Goal: Task Accomplishment & Management: Complete application form

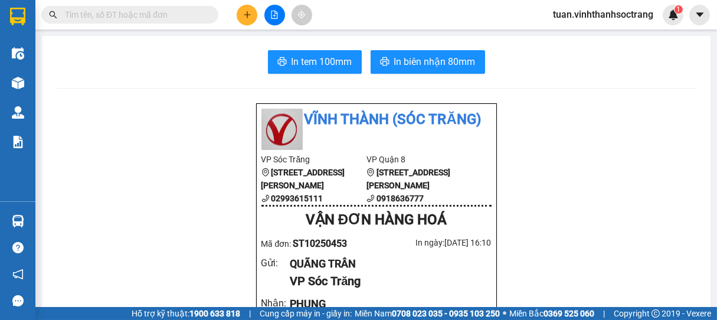
click at [247, 13] on icon "plus" at bounding box center [247, 14] width 1 height 6
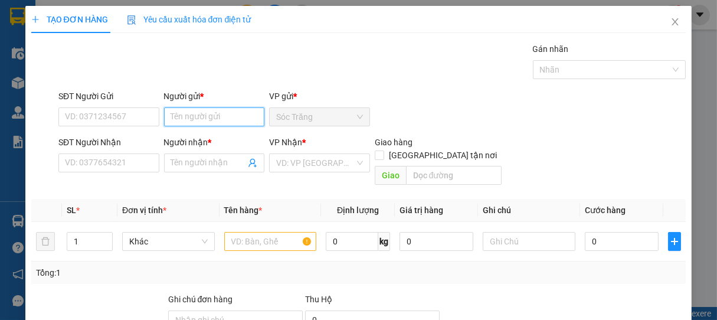
click at [190, 120] on input "Người gửi *" at bounding box center [214, 116] width 101 height 19
click at [235, 109] on input "DUYÊN DIỄM" at bounding box center [214, 116] width 101 height 19
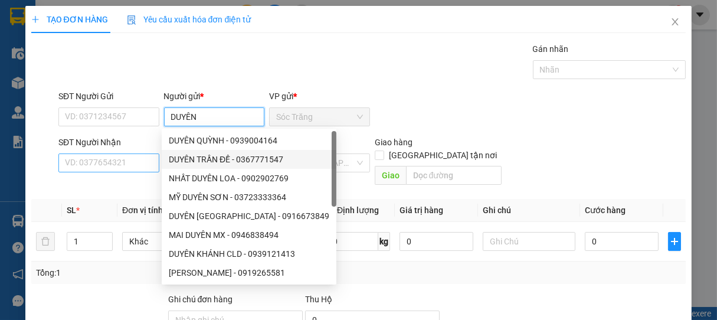
type input "DUYÊN"
click at [147, 165] on input "SĐT Người Nhận" at bounding box center [108, 162] width 101 height 19
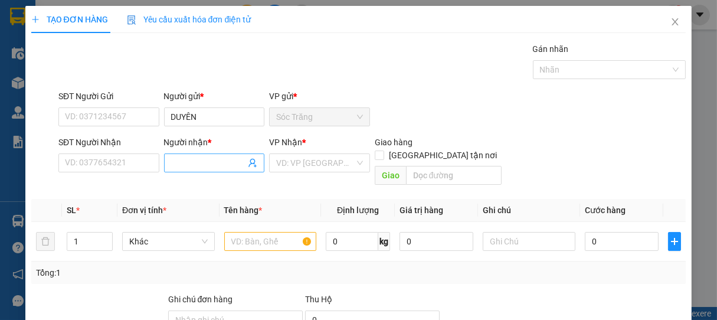
click at [210, 167] on input "Người nhận *" at bounding box center [208, 162] width 75 height 13
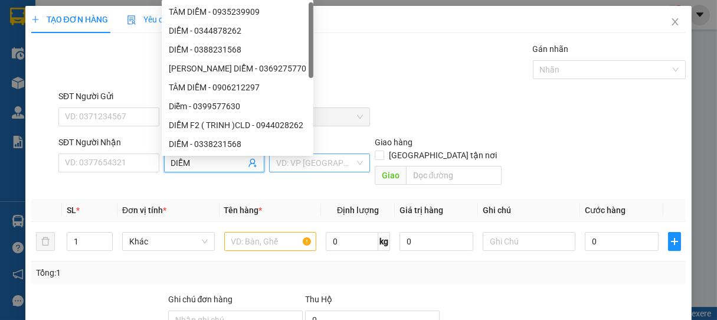
type input "DIỄM"
click at [285, 166] on input "search" at bounding box center [315, 163] width 78 height 18
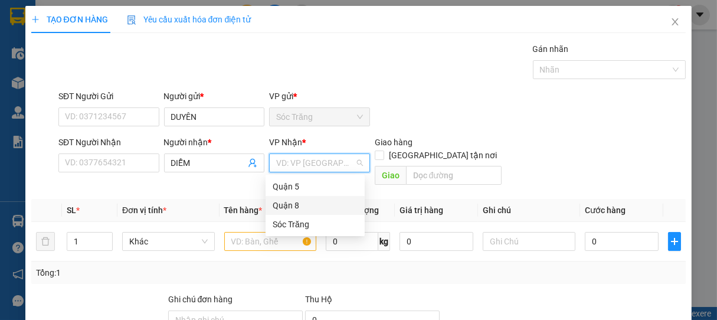
click at [288, 205] on div "Quận 8" at bounding box center [314, 205] width 85 height 13
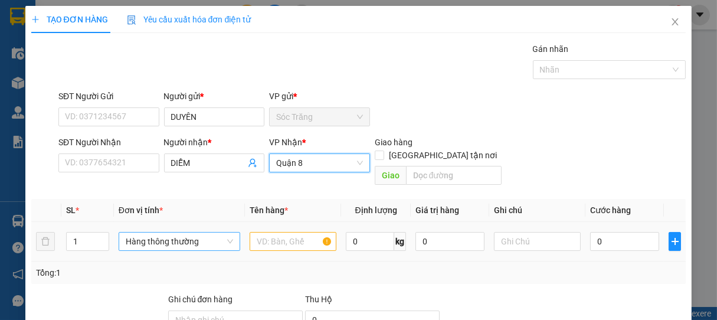
click at [146, 232] on span "Hàng thông thường" at bounding box center [179, 241] width 107 height 18
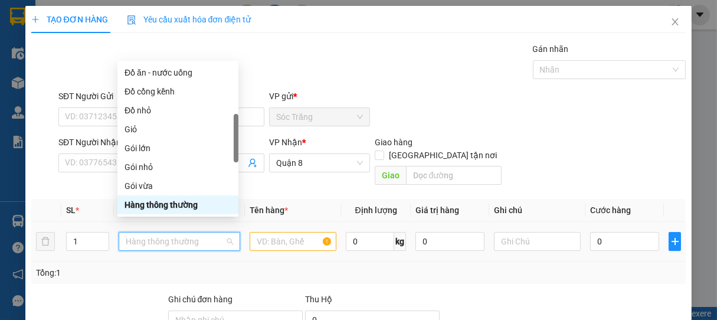
type input "B"
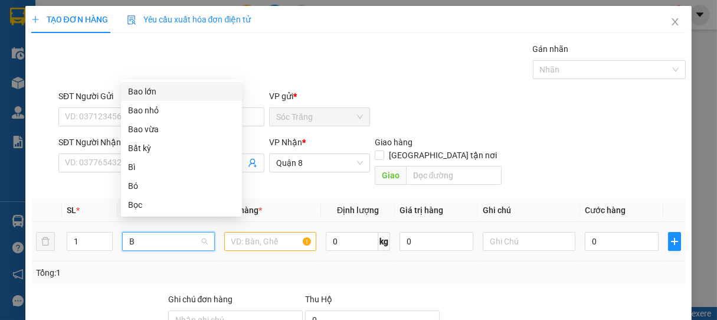
scroll to position [0, 0]
drag, startPoint x: 140, startPoint y: 203, endPoint x: 209, endPoint y: 234, distance: 75.5
click at [146, 204] on div "Bọc" at bounding box center [181, 204] width 107 height 13
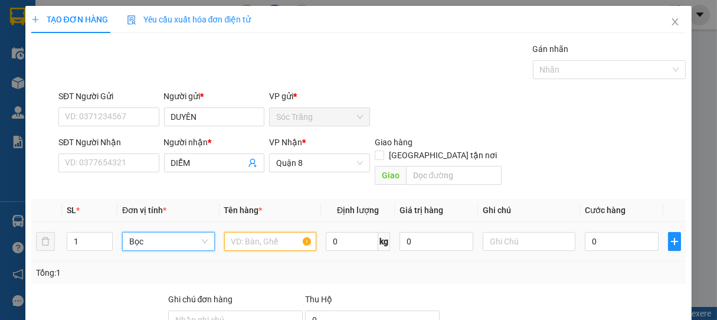
click at [260, 235] on input "text" at bounding box center [270, 241] width 92 height 19
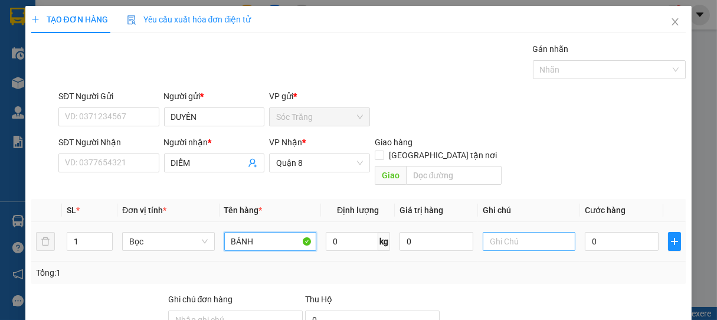
type input "BÁNH"
click at [514, 232] on input "text" at bounding box center [528, 241] width 92 height 19
type input "1 BỌC"
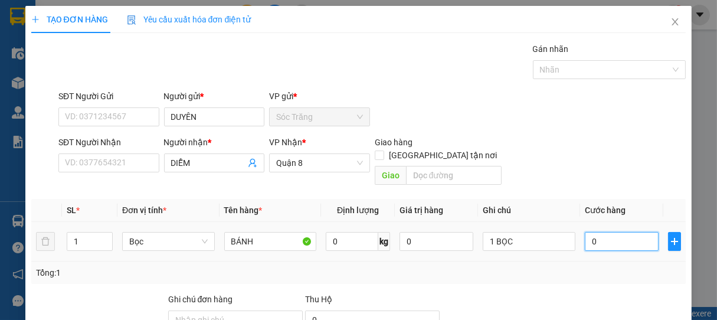
click at [603, 232] on input "0" at bounding box center [621, 241] width 74 height 19
type input "2"
type input "20"
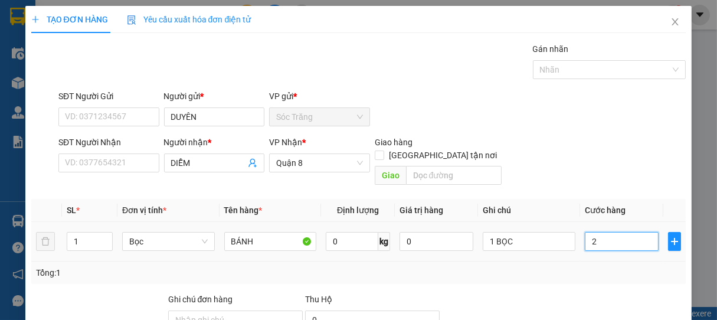
type input "20"
type input "200"
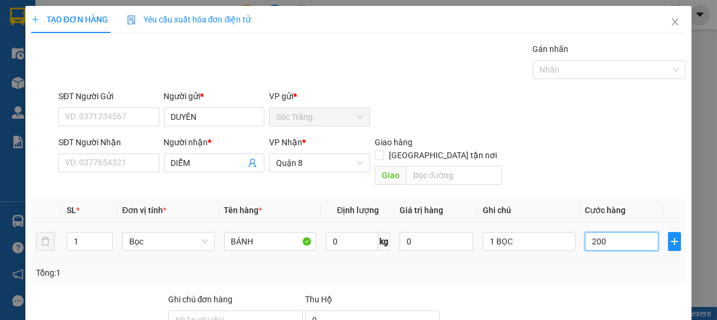
type input "2.000"
type input "20.000"
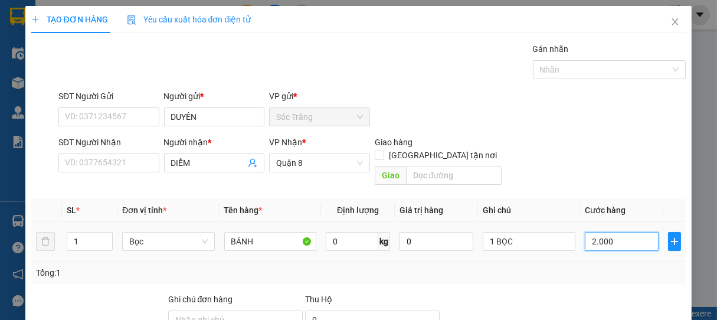
type input "20.000"
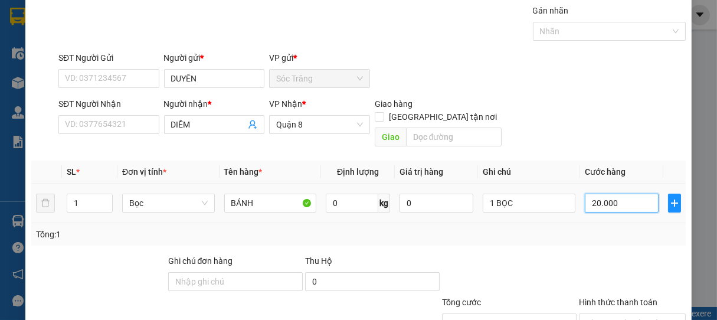
scroll to position [116, 0]
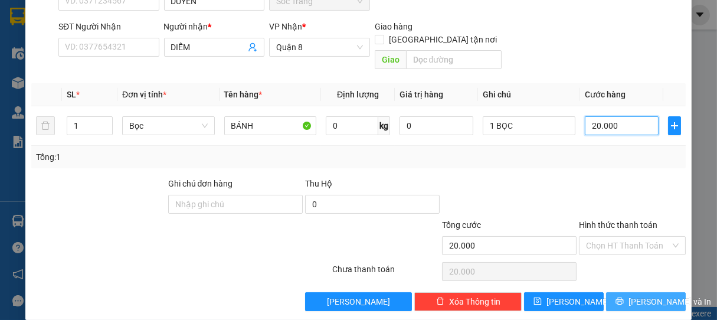
type input "20.000"
click at [632, 295] on span "[PERSON_NAME] và In" at bounding box center [669, 301] width 83 height 13
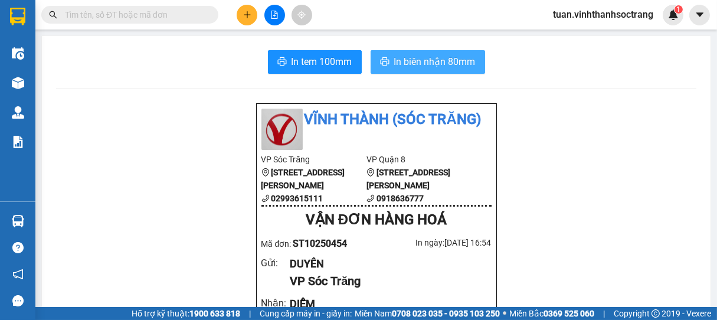
click at [433, 58] on span "In biên nhận 80mm" at bounding box center [434, 61] width 81 height 15
click at [448, 58] on span "In biên nhận 80mm" at bounding box center [434, 61] width 81 height 15
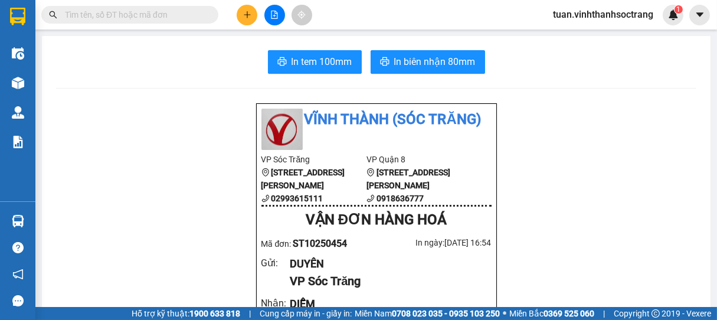
click at [240, 15] on button at bounding box center [247, 15] width 21 height 21
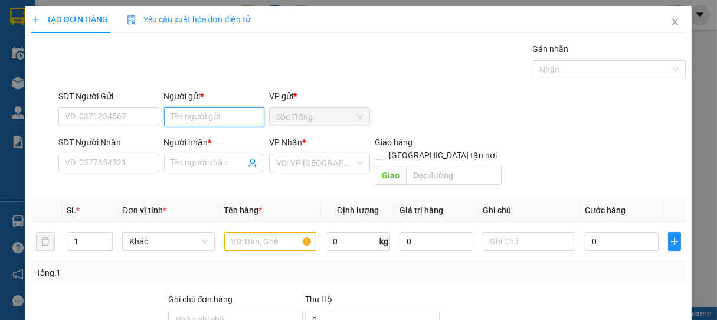
click at [205, 118] on input "Người gửi *" at bounding box center [214, 116] width 101 height 19
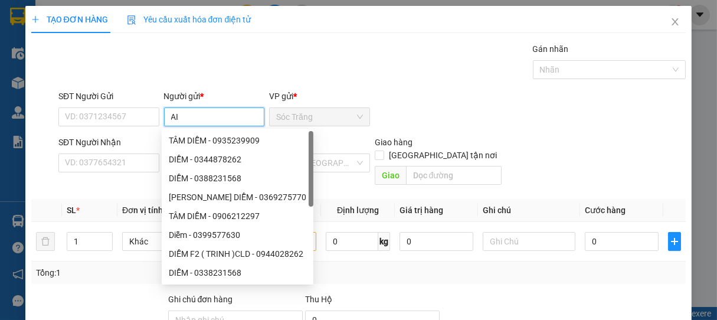
type input "A"
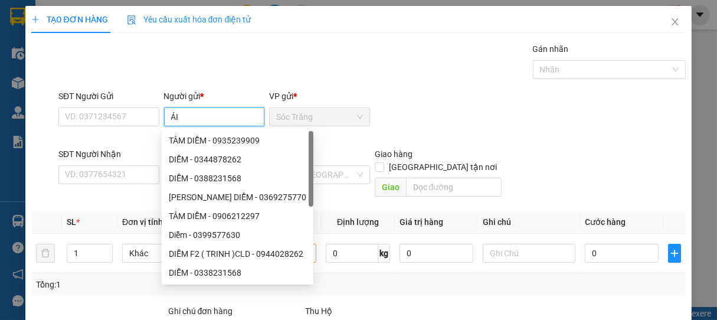
type input "ÁI I"
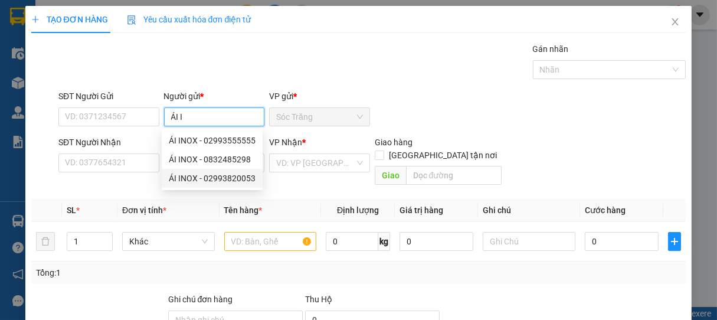
click at [202, 176] on div "ÁI INOX - 02993820053" at bounding box center [212, 178] width 87 height 13
type input "02993820053"
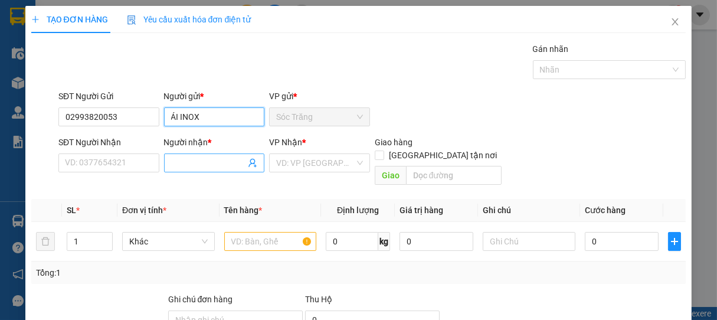
type input "ÁI INOX"
click at [201, 159] on input "Người nhận *" at bounding box center [208, 162] width 75 height 13
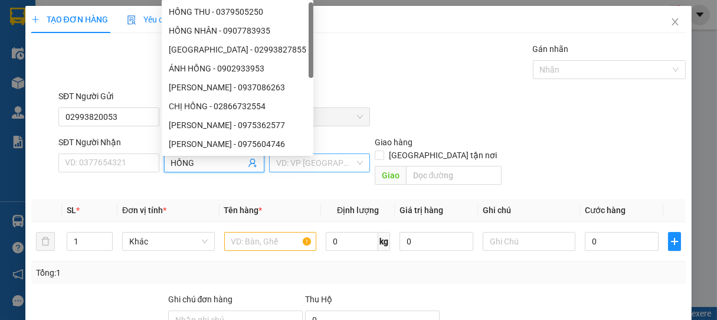
type input "HỒNG"
click at [304, 161] on input "search" at bounding box center [315, 163] width 78 height 18
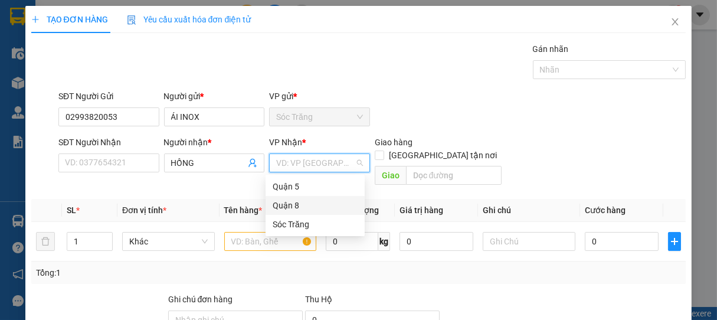
click at [278, 204] on div "Quận 8" at bounding box center [314, 205] width 85 height 13
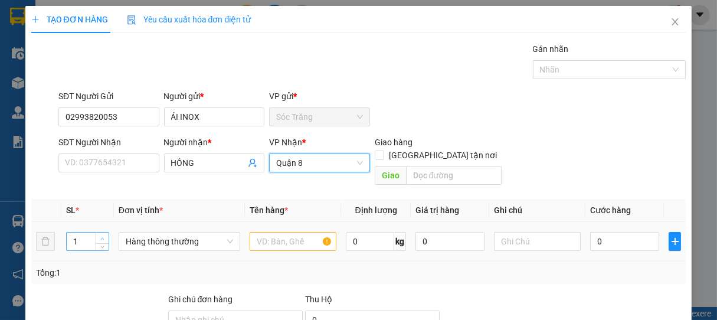
click at [102, 232] on span "Increase Value" at bounding box center [102, 237] width 13 height 11
type input "2"
click at [169, 232] on span "Hàng thông thường" at bounding box center [179, 241] width 107 height 18
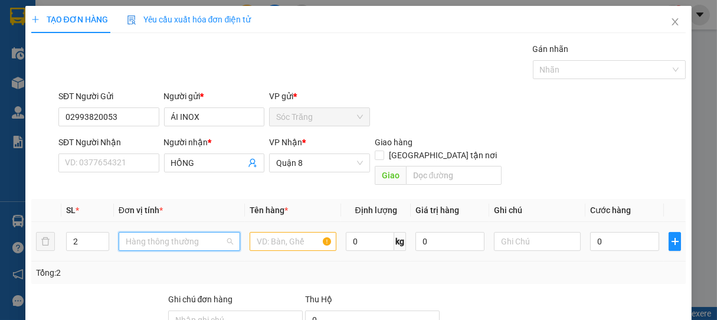
scroll to position [189, 0]
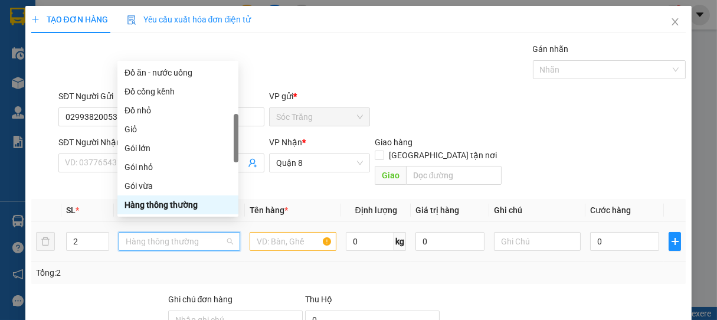
type input "B"
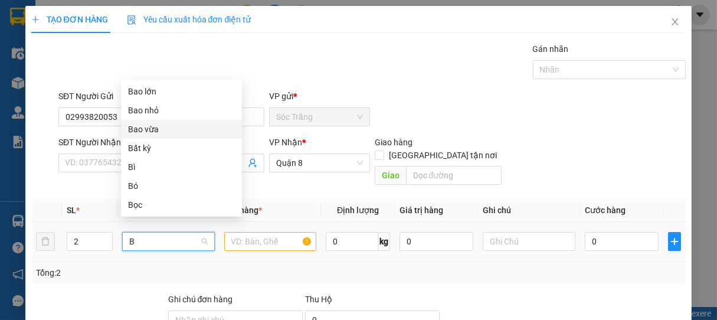
click at [152, 132] on div "Bao vừa" at bounding box center [181, 129] width 107 height 13
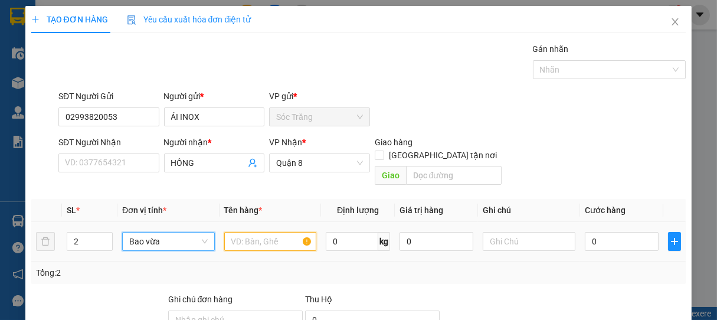
click at [260, 232] on input "text" at bounding box center [270, 241] width 92 height 19
type input "INOX"
click at [353, 232] on input "0" at bounding box center [352, 241] width 52 height 19
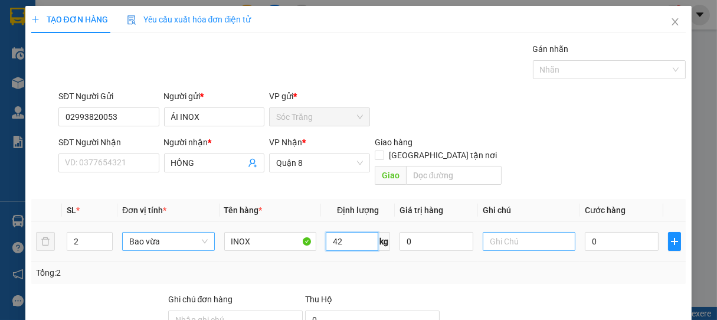
type input "42"
click at [521, 232] on input "text" at bounding box center [528, 241] width 92 height 19
type input "2 BAO"
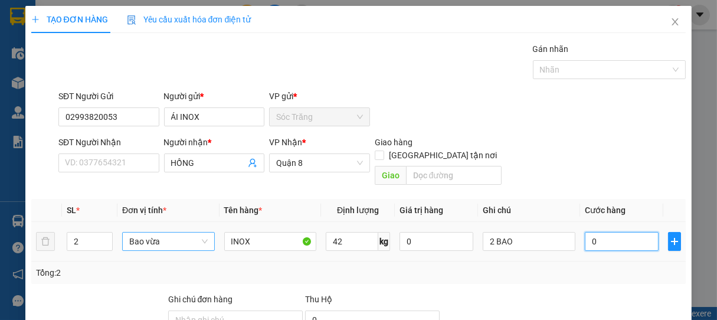
click at [625, 234] on input "0" at bounding box center [621, 241] width 74 height 19
type input "3"
type input "34"
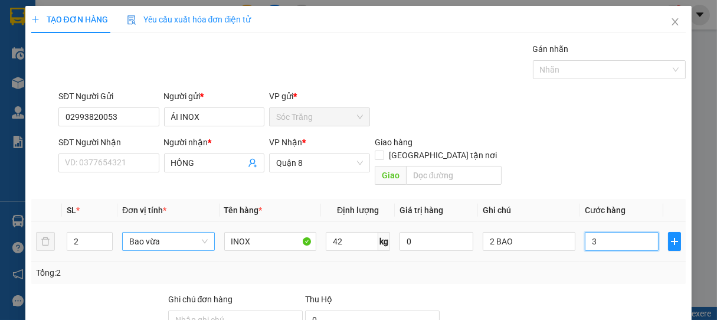
type input "34"
type input "340"
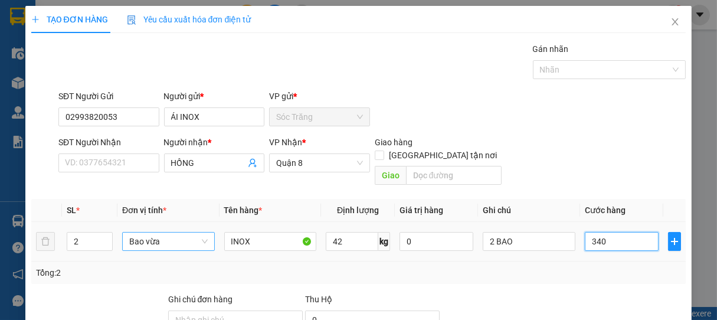
type input "3.400"
type input "34.000"
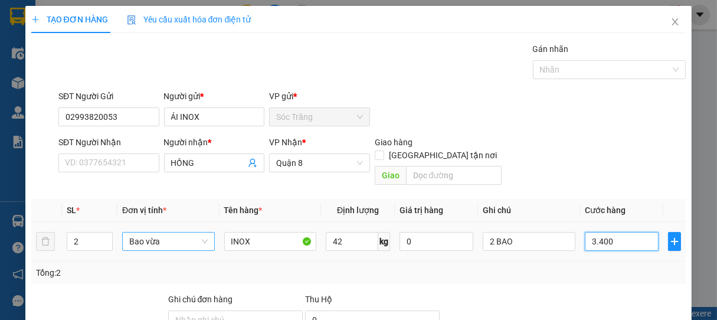
type input "34.000"
click at [561, 65] on div at bounding box center [604, 70] width 136 height 14
type input "34.000"
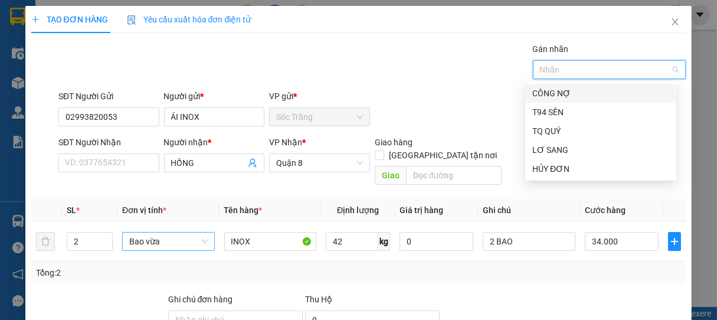
click at [552, 91] on div "CÔNG NỢ" at bounding box center [600, 93] width 137 height 13
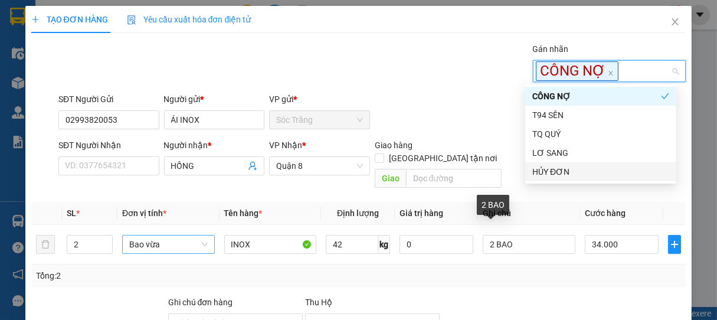
scroll to position [119, 0]
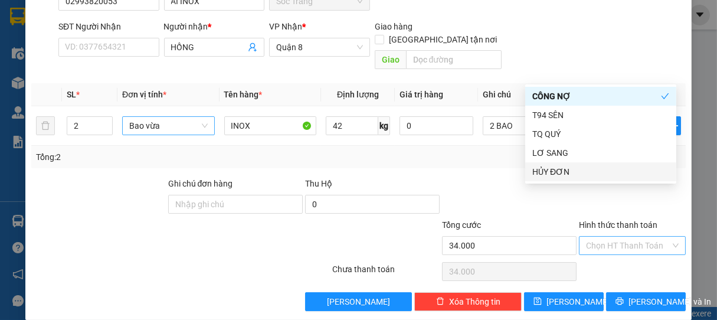
click at [610, 237] on input "Hình thức thanh toán" at bounding box center [628, 246] width 85 height 18
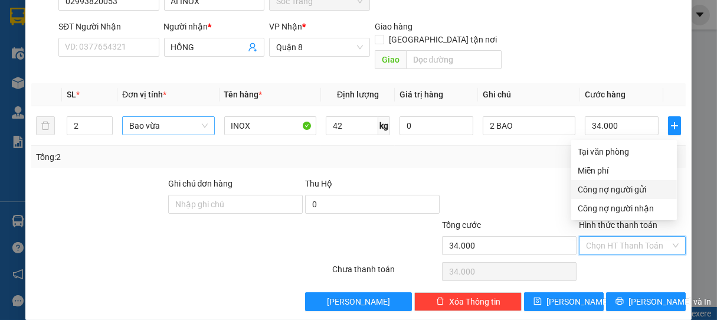
click at [615, 186] on div "Công nợ người gửi" at bounding box center [623, 189] width 91 height 13
type input "0"
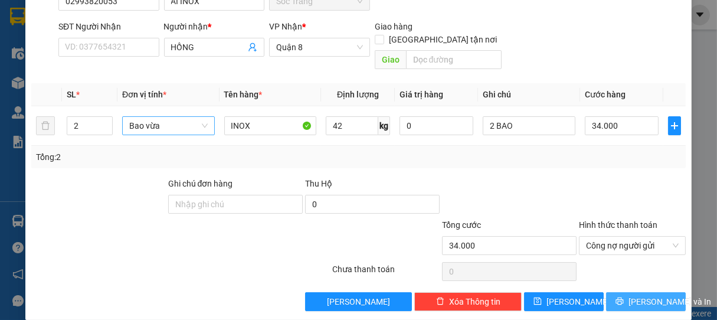
click at [636, 295] on span "[PERSON_NAME] và In" at bounding box center [669, 301] width 83 height 13
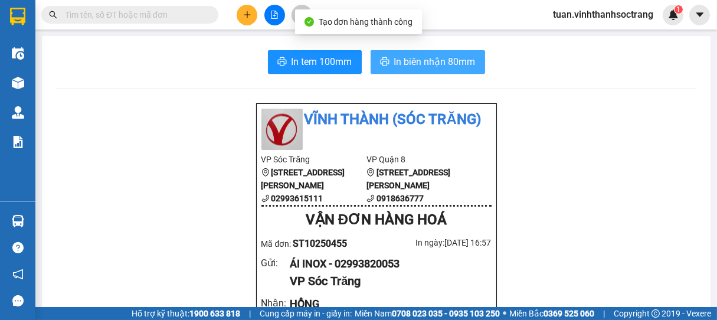
click at [452, 61] on span "In biên nhận 80mm" at bounding box center [434, 61] width 81 height 15
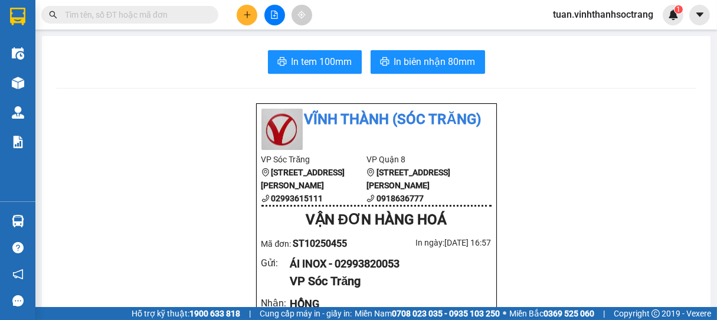
click at [253, 12] on button at bounding box center [247, 15] width 21 height 21
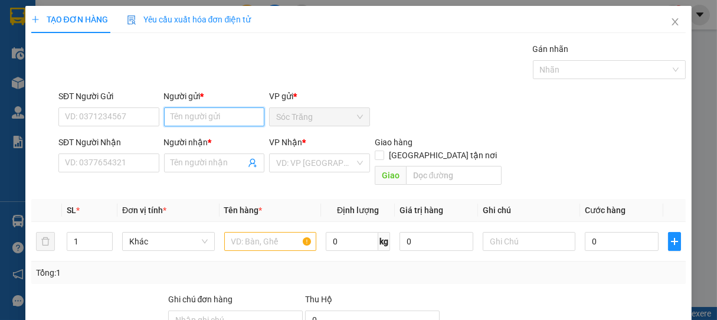
click at [222, 119] on input "Người gửi *" at bounding box center [214, 116] width 101 height 19
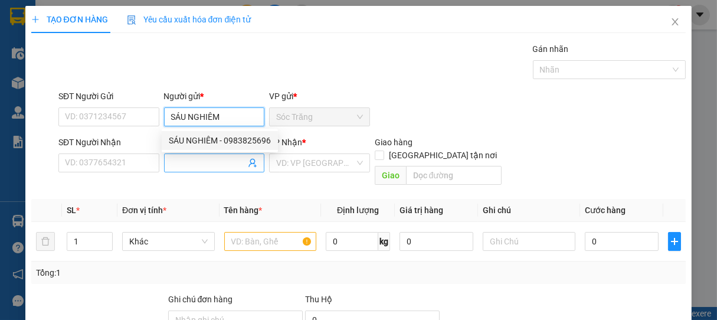
type input "SÁU NGHIÊM"
click at [189, 166] on input "Người nhận *" at bounding box center [208, 162] width 75 height 13
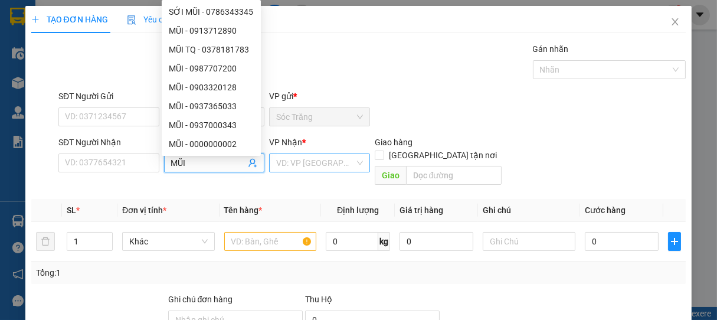
type input "MŨI"
drag, startPoint x: 277, startPoint y: 162, endPoint x: 286, endPoint y: 176, distance: 16.2
click at [277, 162] on input "search" at bounding box center [315, 163] width 78 height 18
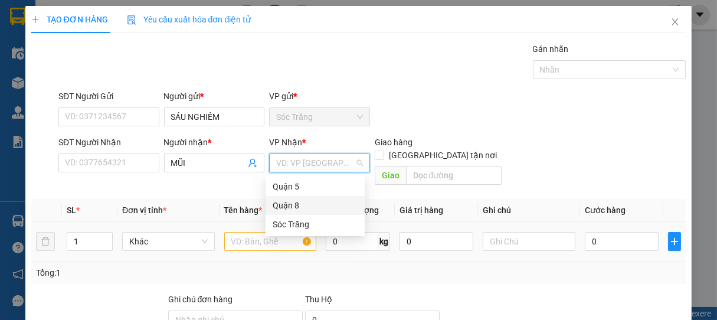
drag, startPoint x: 288, startPoint y: 205, endPoint x: 234, endPoint y: 216, distance: 54.8
click at [288, 205] on div "Quận 8" at bounding box center [314, 205] width 85 height 13
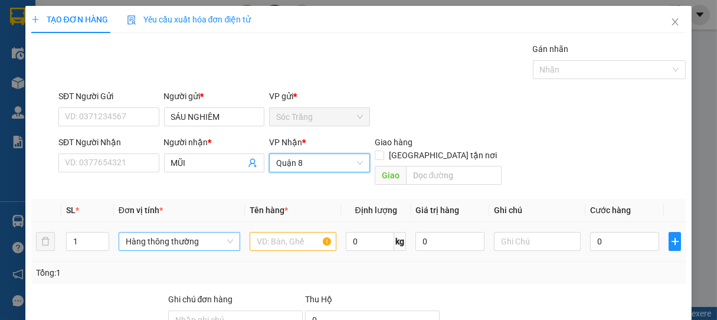
click at [139, 232] on span "Hàng thông thường" at bounding box center [179, 241] width 107 height 18
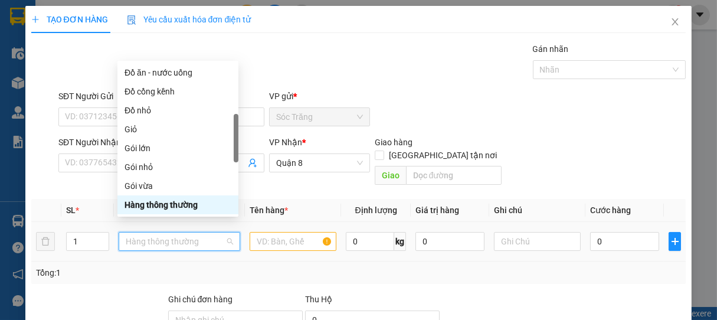
type input "T"
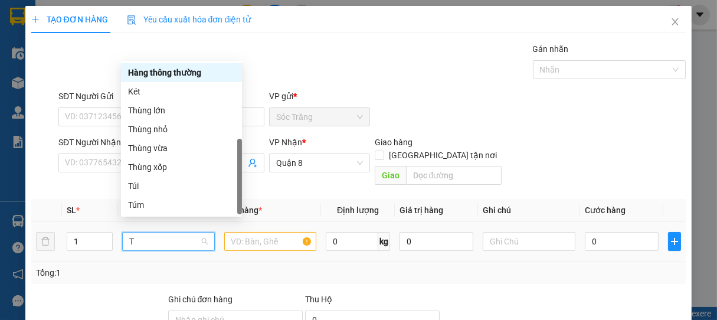
scroll to position [38, 0]
click at [166, 133] on div "Thùng nhỏ" at bounding box center [181, 129] width 107 height 13
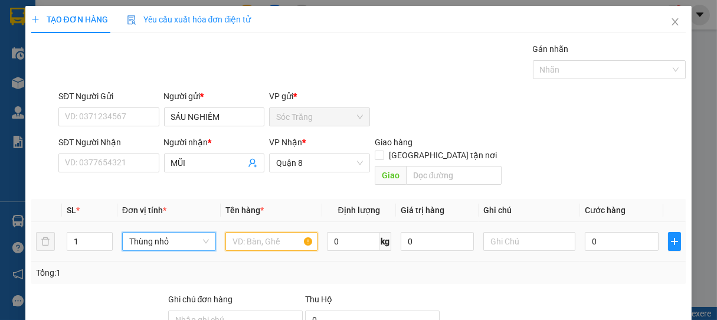
click at [257, 232] on input "text" at bounding box center [271, 241] width 92 height 19
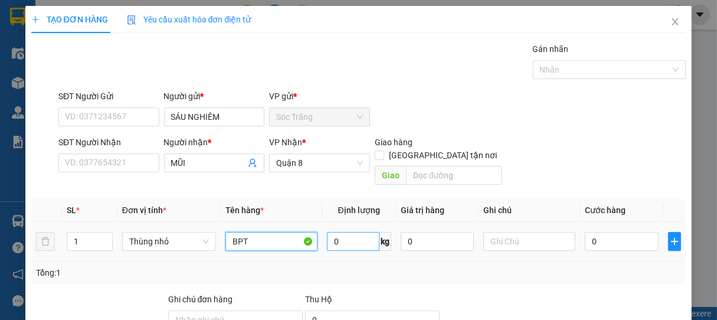
type input "BPT"
click at [355, 232] on input "0" at bounding box center [353, 241] width 52 height 19
type input "10"
click at [515, 222] on td at bounding box center [528, 242] width 101 height 40
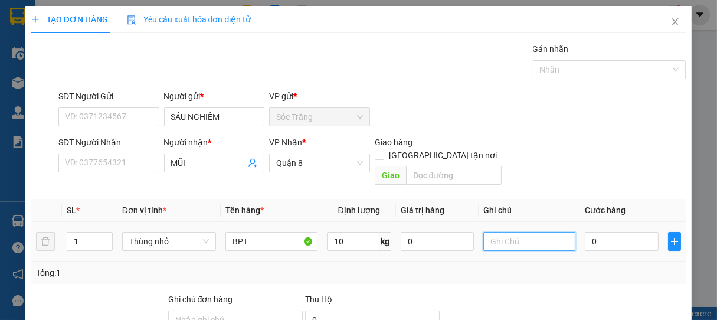
click at [513, 232] on input "text" at bounding box center [529, 241] width 92 height 19
type input "1 THÙNG"
click at [625, 232] on input "0" at bounding box center [621, 241] width 74 height 19
type input "2"
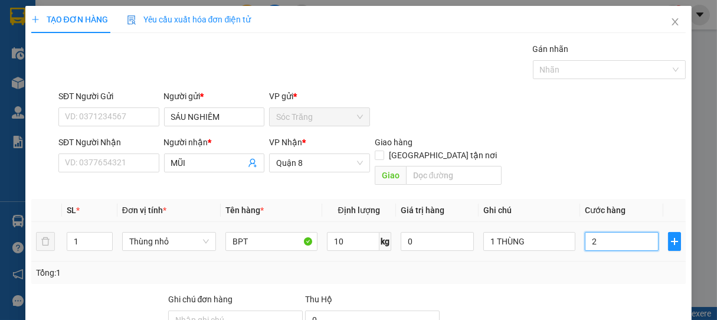
type input "2"
type input "20"
type input "200"
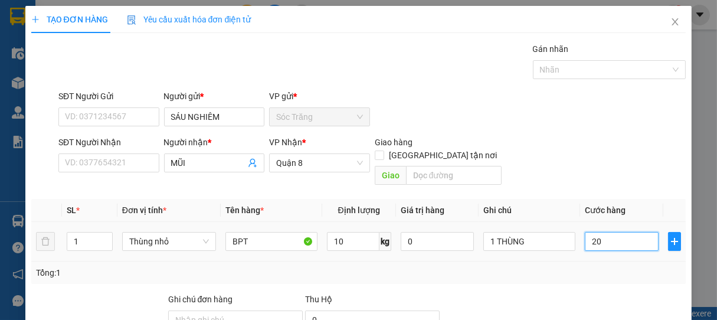
type input "200"
type input "2.000"
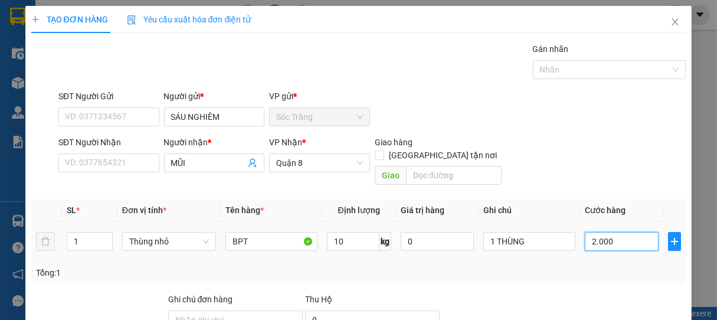
type input "20.000"
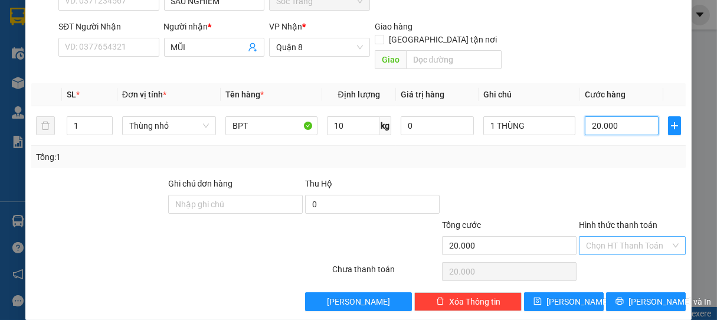
type input "20.000"
click at [615, 237] on input "Hình thức thanh toán" at bounding box center [628, 246] width 85 height 18
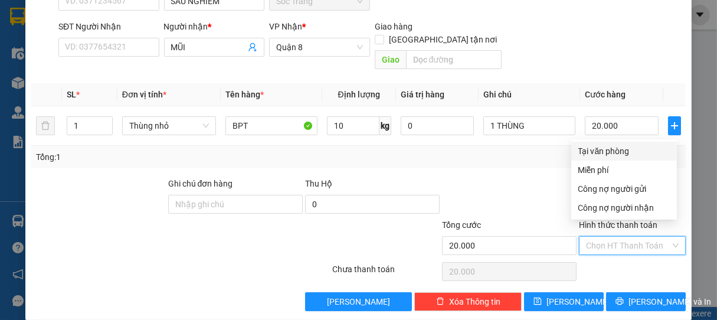
click at [607, 153] on div "Tại văn phòng" at bounding box center [623, 150] width 91 height 13
type input "0"
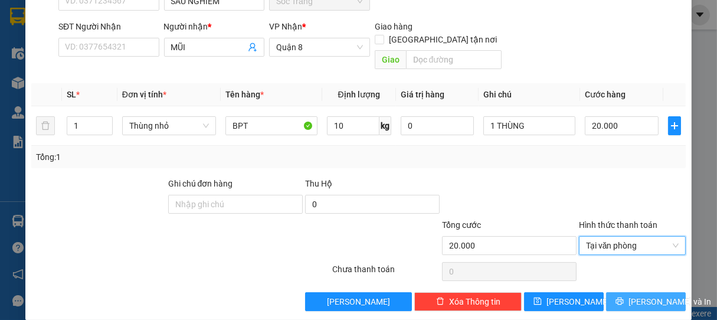
click at [620, 297] on icon "printer" at bounding box center [619, 301] width 8 height 8
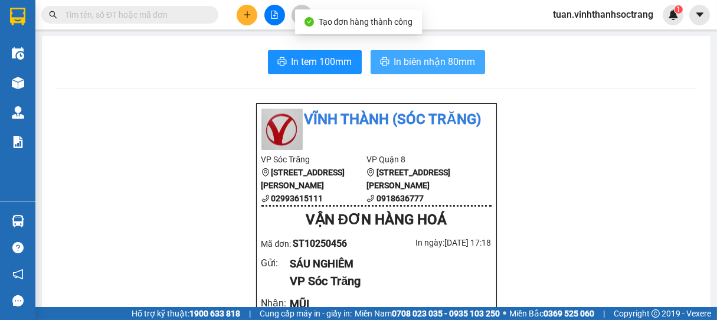
click at [445, 58] on span "In biên nhận 80mm" at bounding box center [434, 61] width 81 height 15
click at [431, 59] on span "In biên nhận 80mm" at bounding box center [434, 61] width 81 height 15
